Goal: Obtain resource: Obtain resource

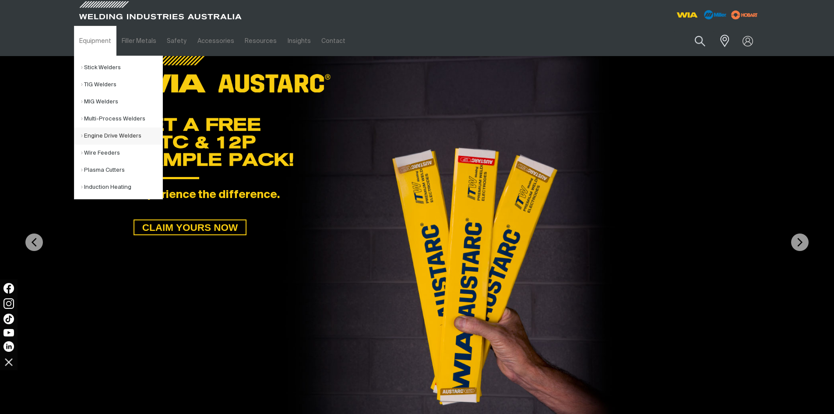
click at [103, 136] on link "Engine Drive Welders" at bounding box center [121, 135] width 81 height 17
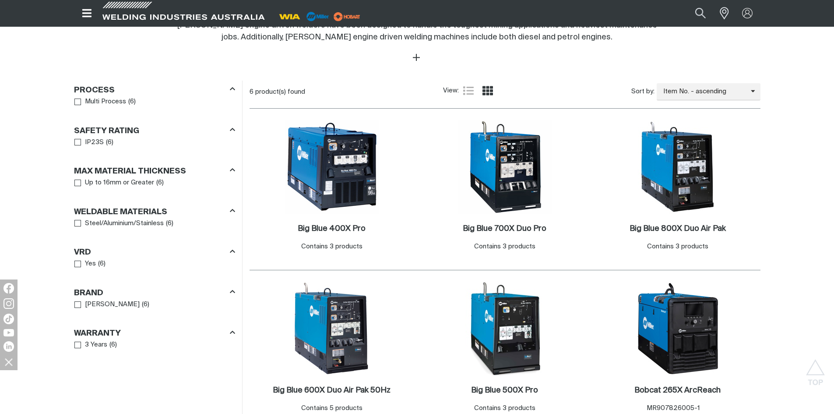
scroll to position [481, 0]
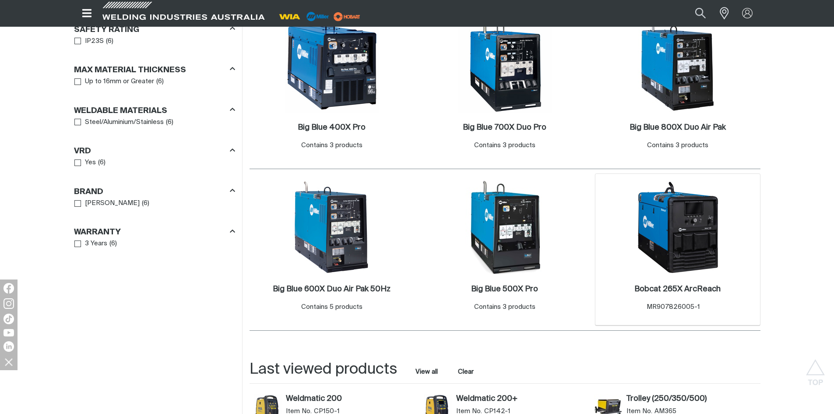
drag, startPoint x: 681, startPoint y: 250, endPoint x: 647, endPoint y: 245, distance: 34.5
click at [681, 250] on img at bounding box center [678, 227] width 94 height 94
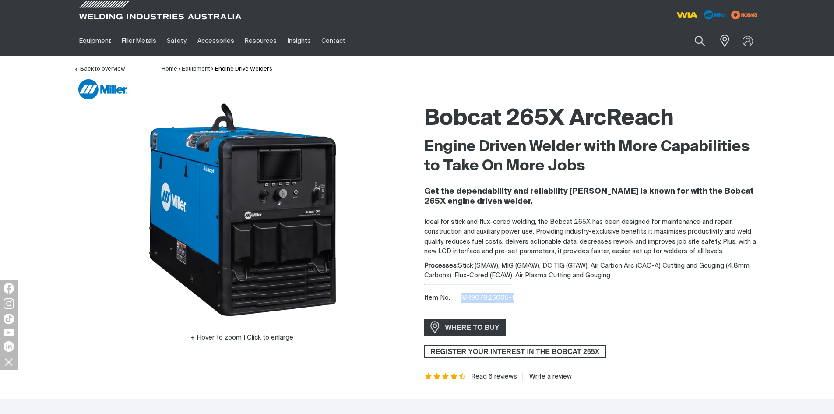
drag, startPoint x: 523, startPoint y: 298, endPoint x: 459, endPoint y: 292, distance: 64.2
click at [460, 298] on div "Item No. MR907826005-1" at bounding box center [592, 298] width 336 height 10
copy span "MR907826005-1"
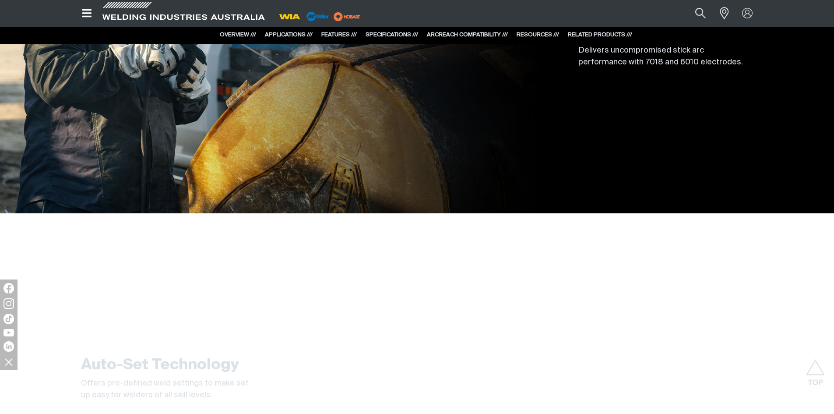
drag, startPoint x: 101, startPoint y: 181, endPoint x: 102, endPoint y: 232, distance: 50.4
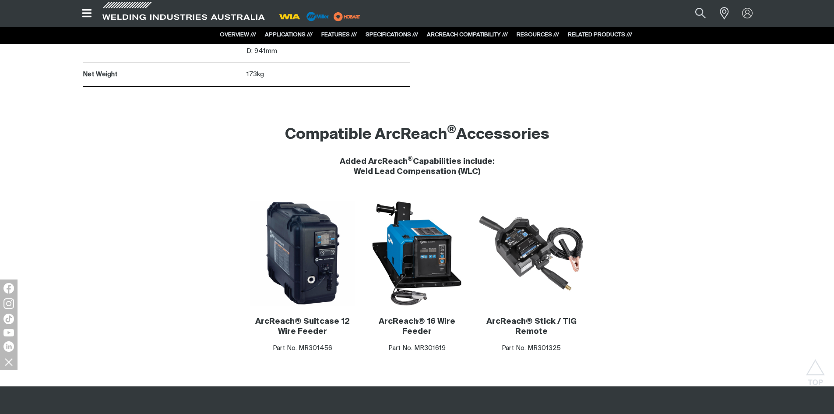
scroll to position [4703, 0]
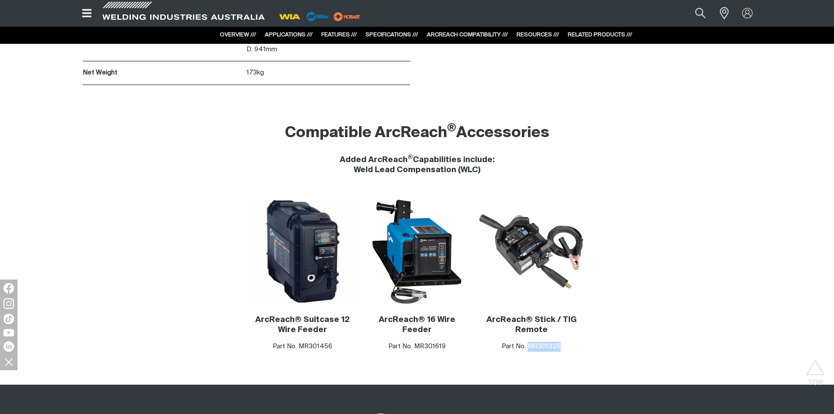
drag, startPoint x: 564, startPoint y: 324, endPoint x: 527, endPoint y: 329, distance: 37.1
click at [527, 341] on p "Part No. MR301325" at bounding box center [530, 346] width 105 height 10
copy p "MR301325"
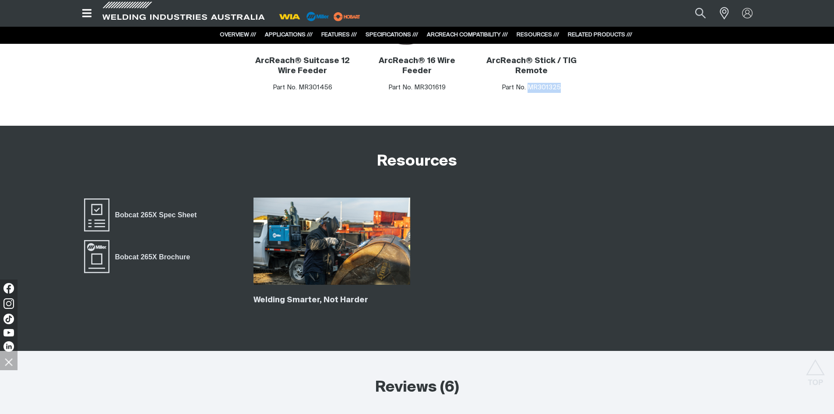
scroll to position [4965, 0]
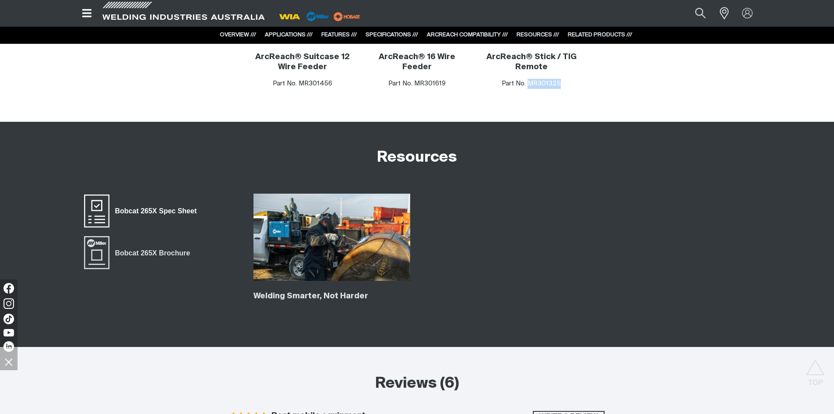
click at [164, 205] on span "Bobcat 265X Spec Sheet" at bounding box center [155, 210] width 93 height 11
